Goal: Task Accomplishment & Management: Manage account settings

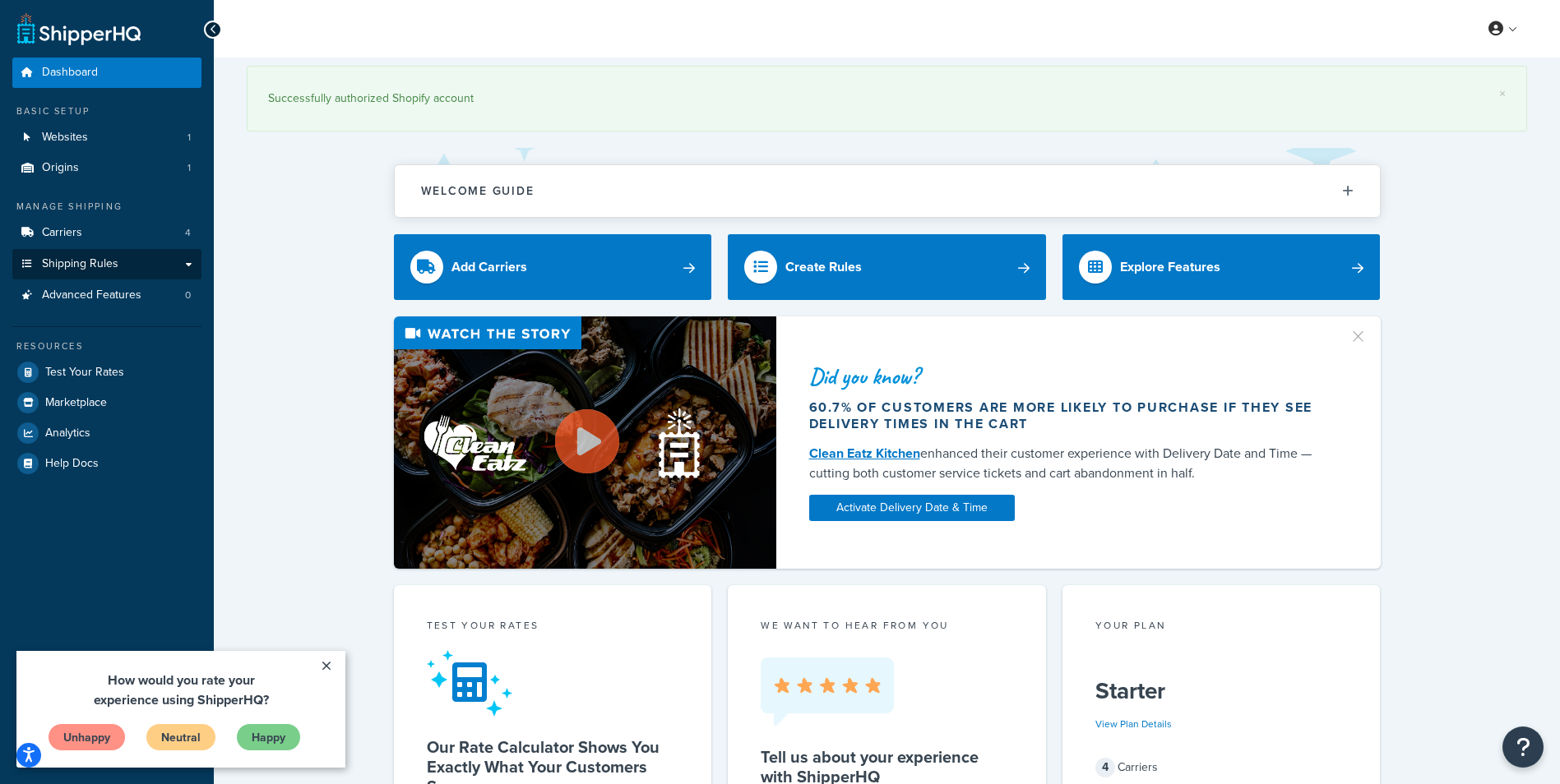
click at [185, 266] on link "Shipping Rules" at bounding box center [106, 264] width 190 height 31
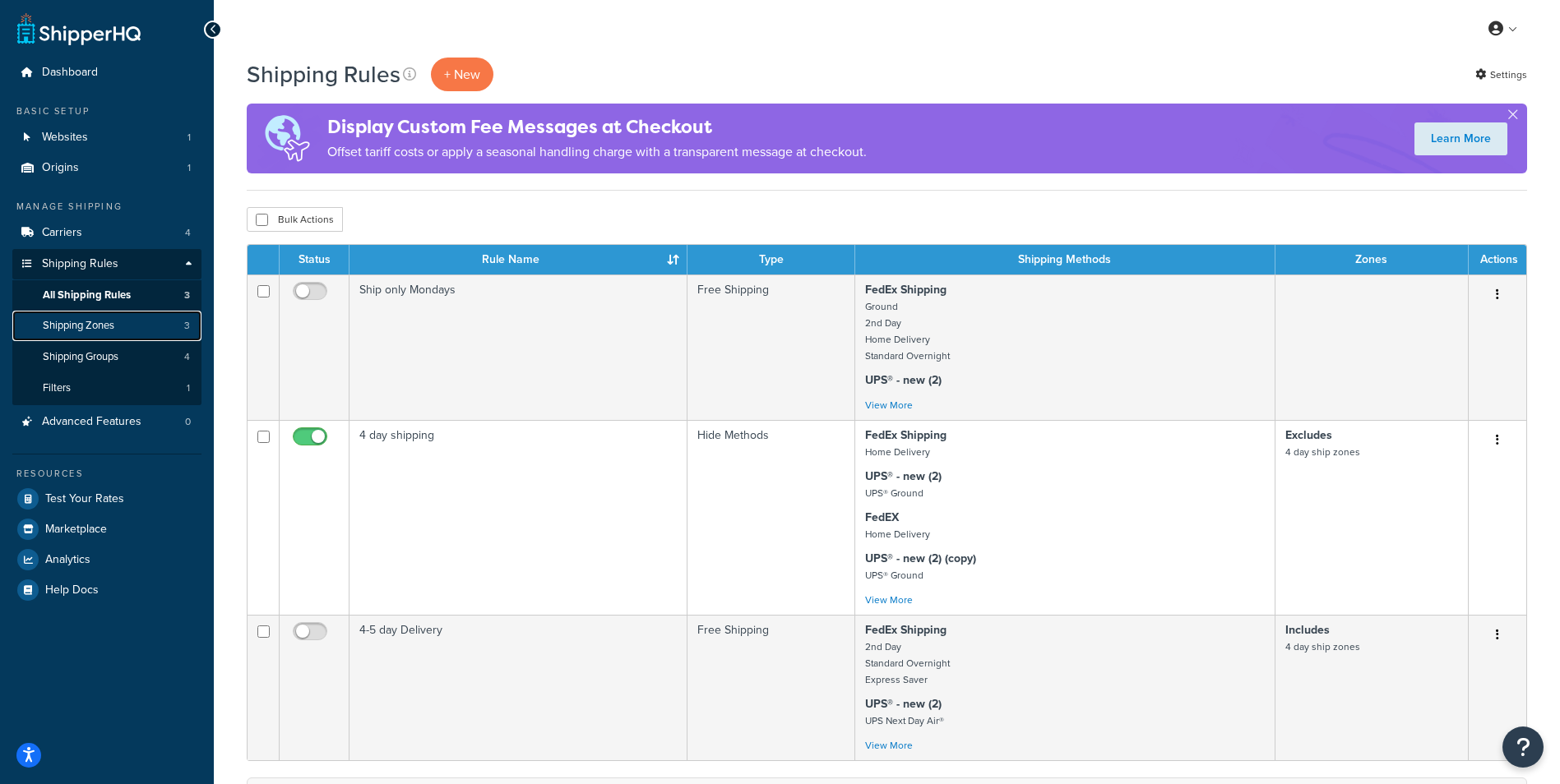
click at [87, 325] on span "Shipping Zones" at bounding box center [78, 326] width 71 height 14
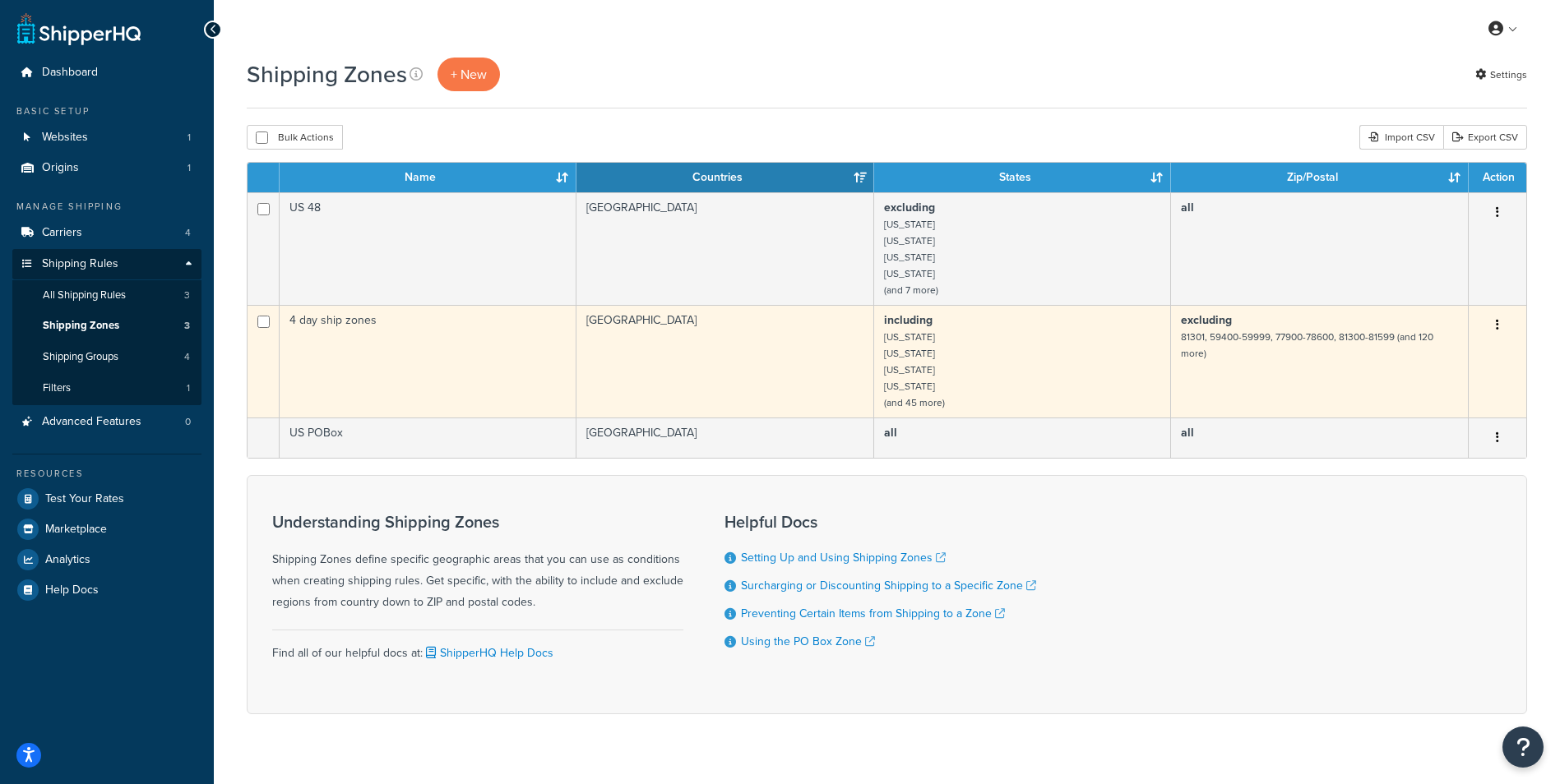
click at [1499, 324] on button "button" at bounding box center [1497, 326] width 23 height 27
click at [1408, 357] on link "Edit" at bounding box center [1431, 358] width 130 height 34
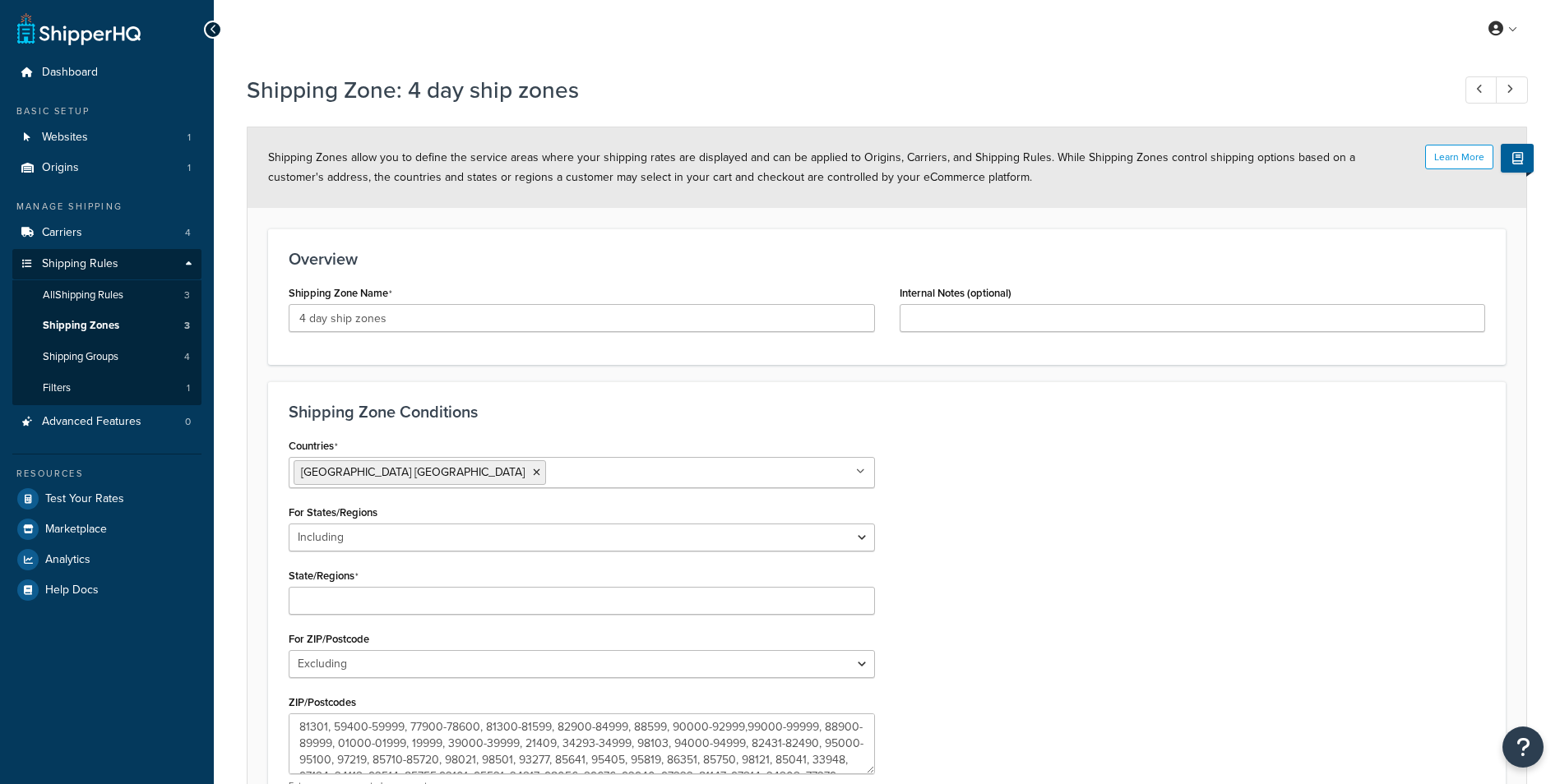
select select "including"
select select "excluding"
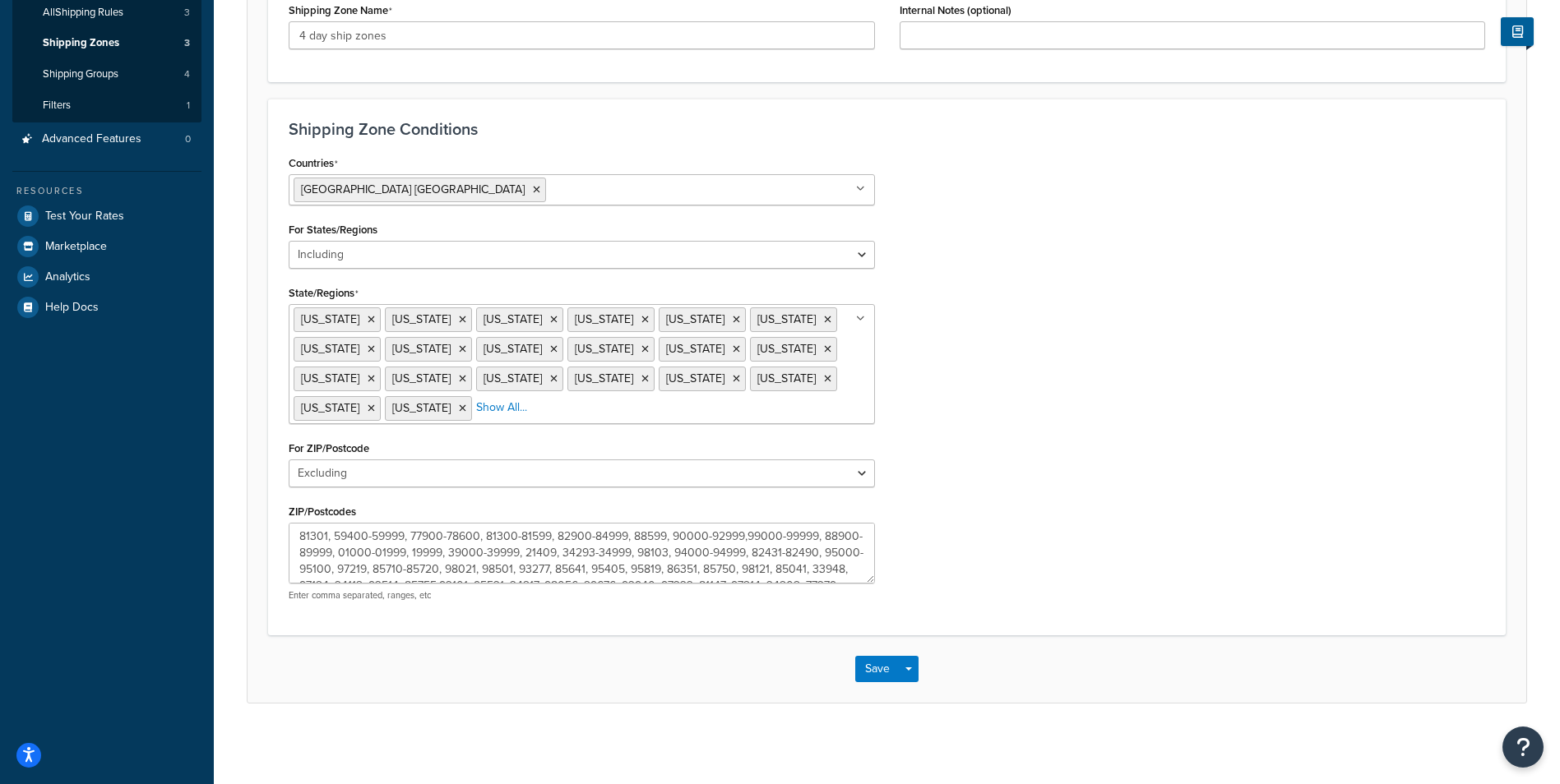
scroll to position [115, 0]
click at [681, 568] on textarea "81301, 59400-59999, 77900-78600, 81300-81599, 82900-84999, 88599, 90000-92999,9…" at bounding box center [582, 553] width 587 height 61
type textarea "81301, 59400-59999, 77900-78600, 81300-81599, 82900-84999, 88599, 90000-92999,9…"
click at [868, 668] on button "Save" at bounding box center [877, 669] width 45 height 27
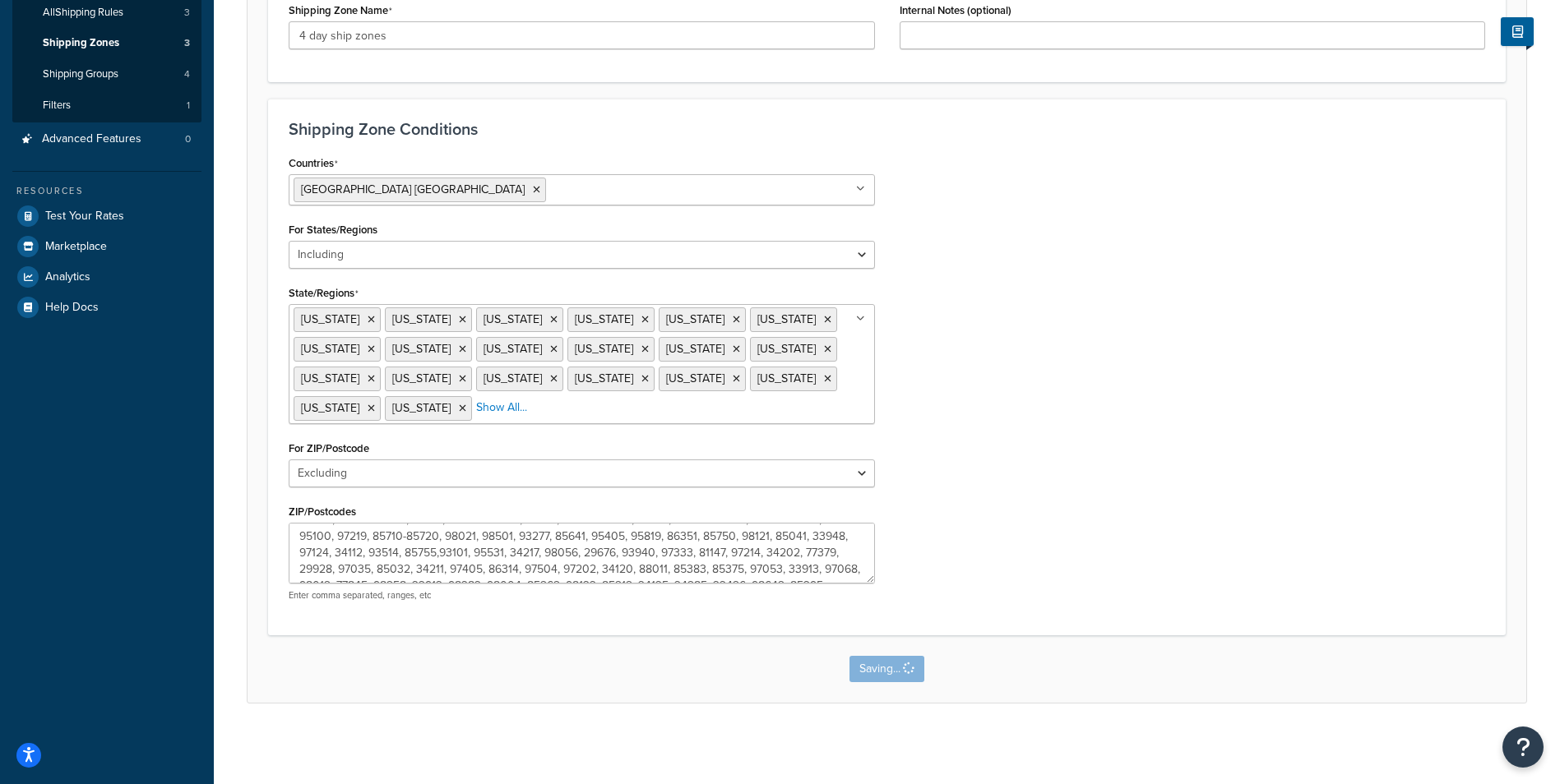
scroll to position [0, 0]
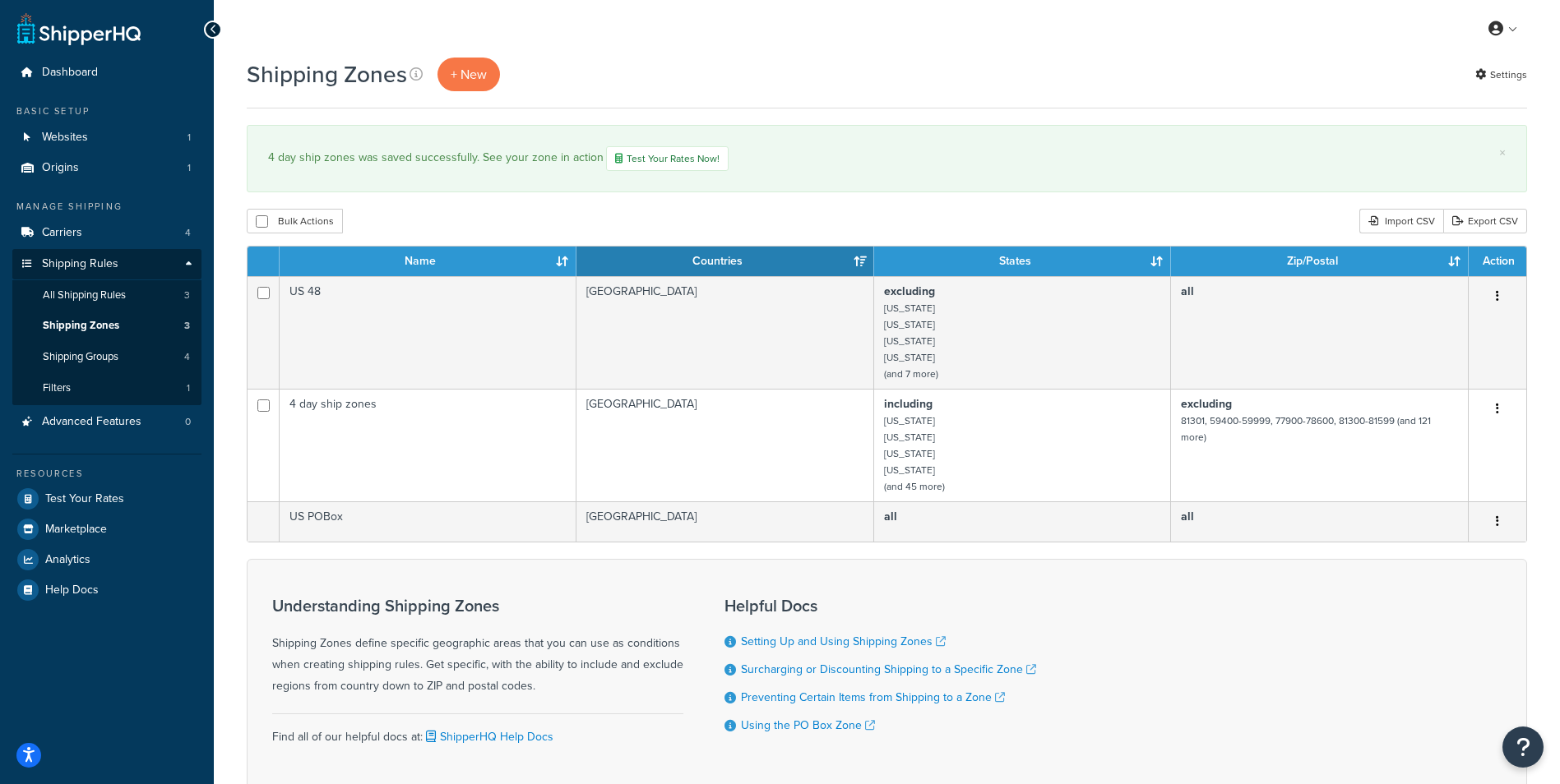
click at [1252, 111] on div "Shipping Zones + New Settings × 4 day ship zones was saved successfully. See yo…" at bounding box center [887, 457] width 1347 height 798
click at [1497, 24] on icon at bounding box center [1495, 29] width 15 height 15
click at [1423, 190] on span "Logout" at bounding box center [1428, 194] width 32 height 16
